Goal: Information Seeking & Learning: Compare options

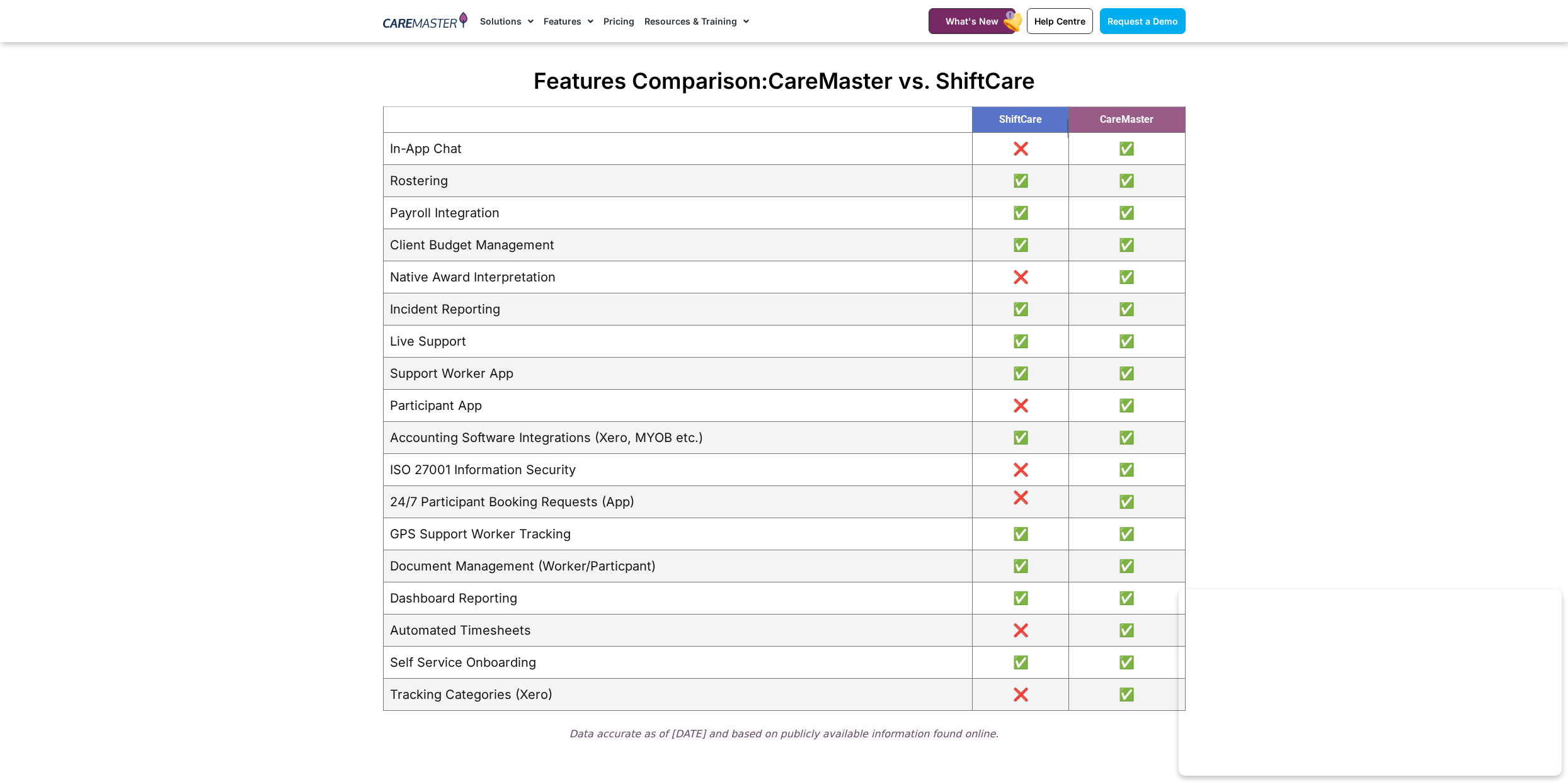
scroll to position [1466, 0]
click at [843, 83] on span "CareMaster vs. ShiftCare" at bounding box center [901, 81] width 267 height 26
click at [1020, 84] on span "CareMaster vs. ShiftCare" at bounding box center [901, 81] width 267 height 26
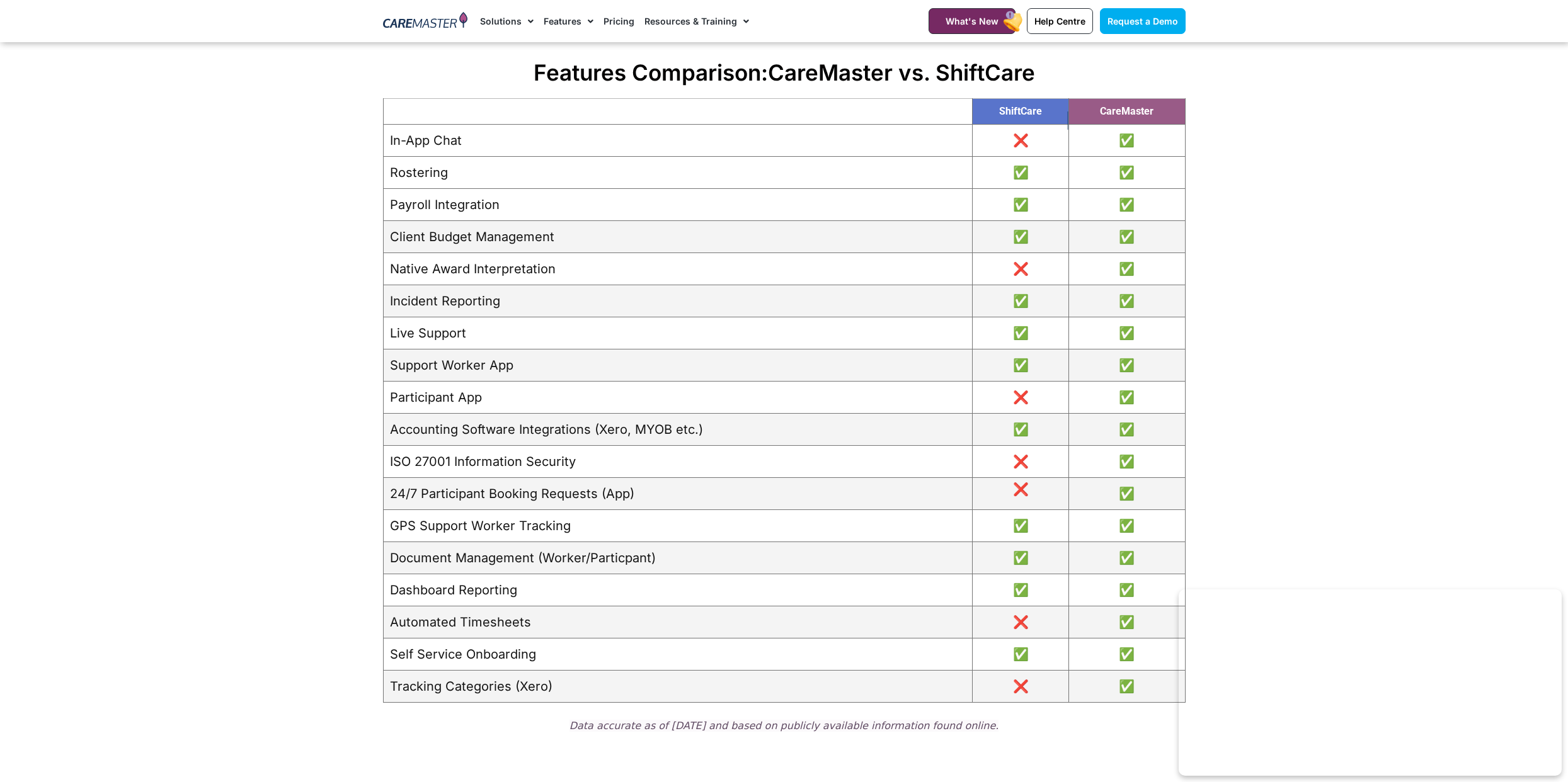
scroll to position [1498, 0]
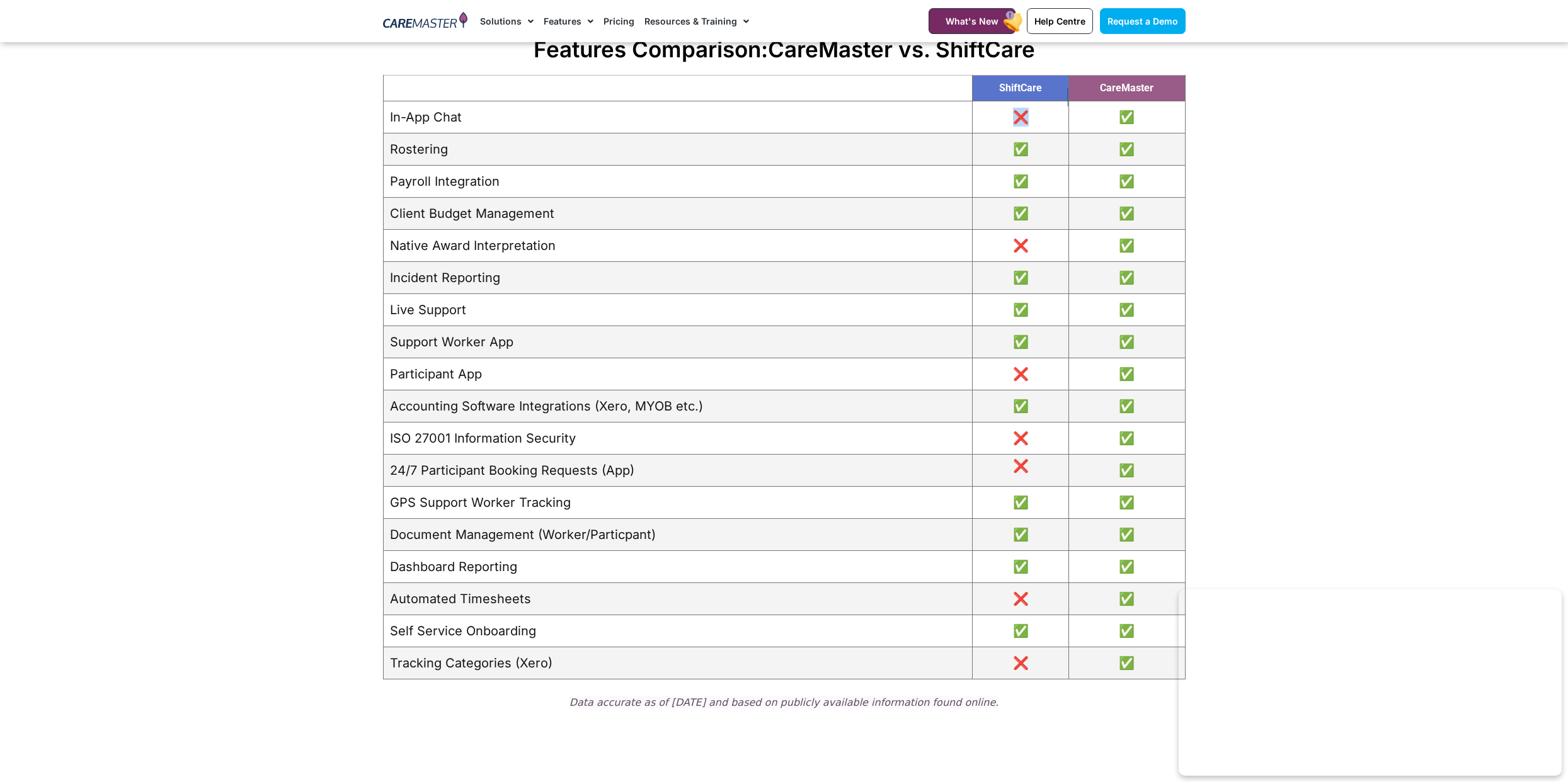
drag, startPoint x: 1029, startPoint y: 115, endPoint x: 947, endPoint y: 114, distance: 82.0
click at [947, 114] on tr "In-App Chat ❌ ✅" at bounding box center [784, 118] width 802 height 32
click at [972, 111] on td "❌" at bounding box center [1020, 118] width 96 height 32
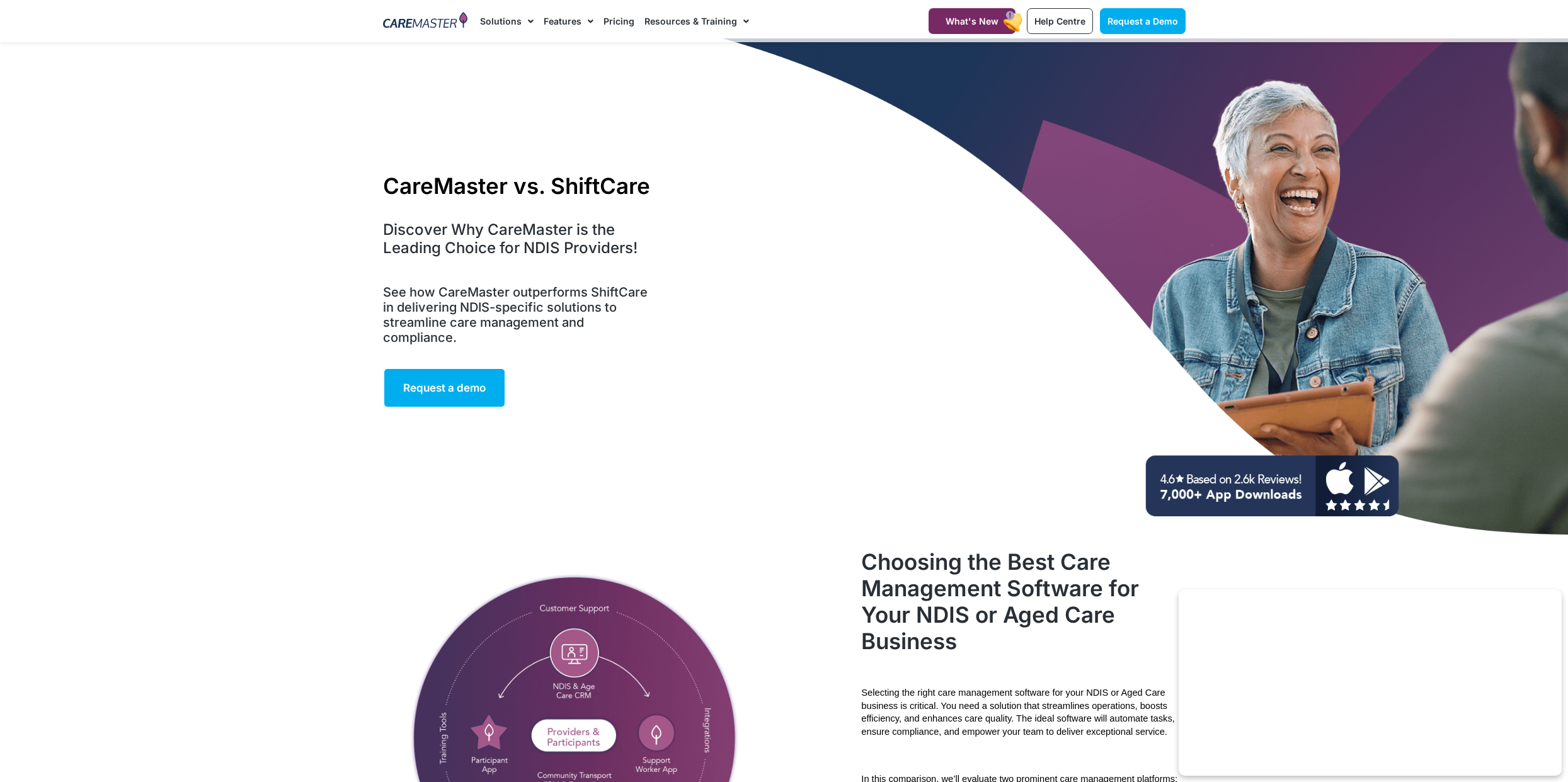
scroll to position [0, 0]
